Goal: Navigation & Orientation: Find specific page/section

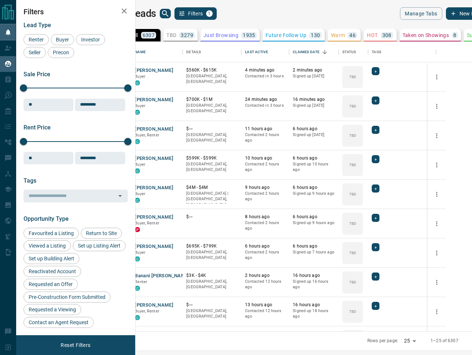
scroll to position [290, 333]
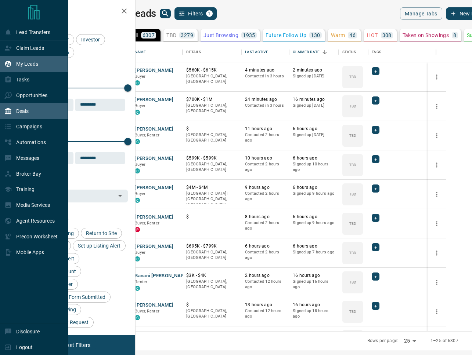
click at [31, 107] on div "Deals" at bounding box center [34, 111] width 68 height 16
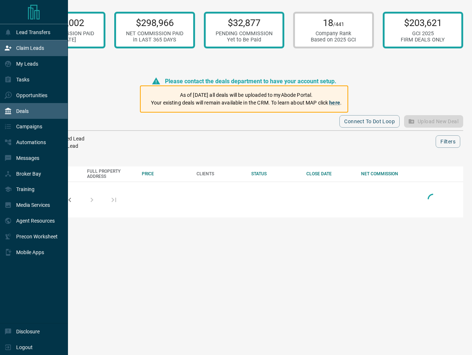
click at [29, 49] on p "Claim Leads" at bounding box center [30, 48] width 28 height 6
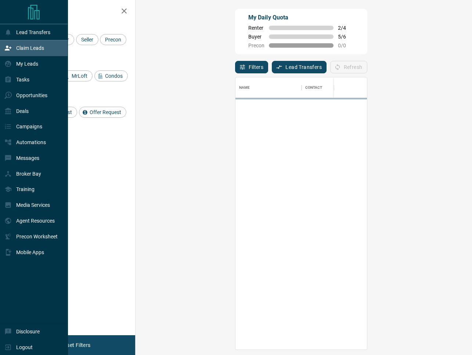
scroll to position [273, 320]
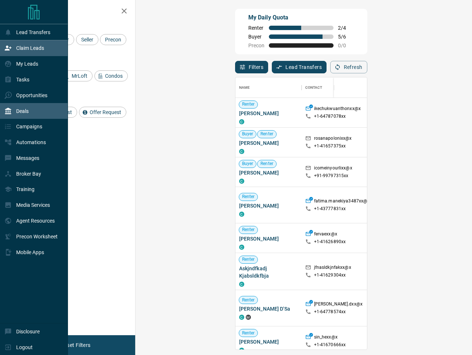
click at [27, 108] on div "Deals" at bounding box center [16, 111] width 24 height 12
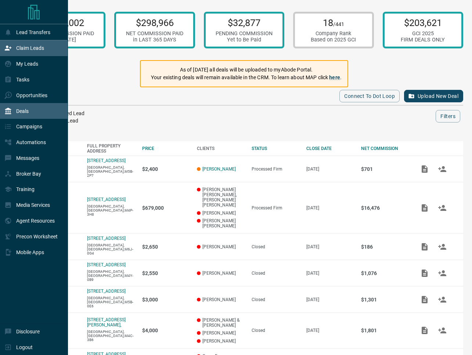
click at [31, 47] on p "Claim Leads" at bounding box center [30, 48] width 28 height 6
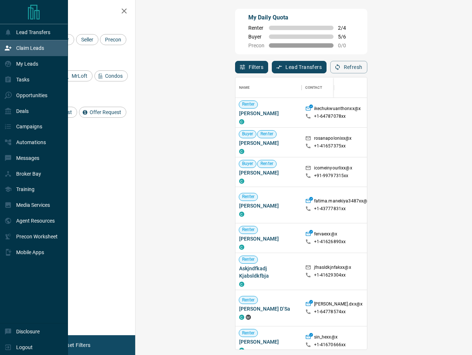
scroll to position [273, 320]
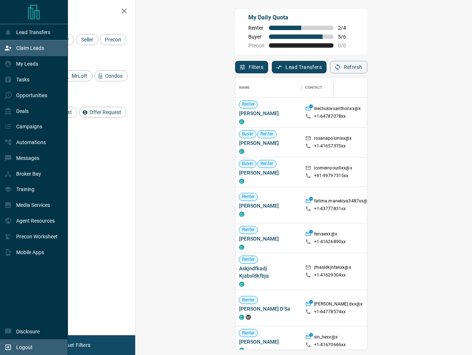
click at [31, 343] on div "Logout" at bounding box center [18, 347] width 28 height 12
